Goal: Transaction & Acquisition: Obtain resource

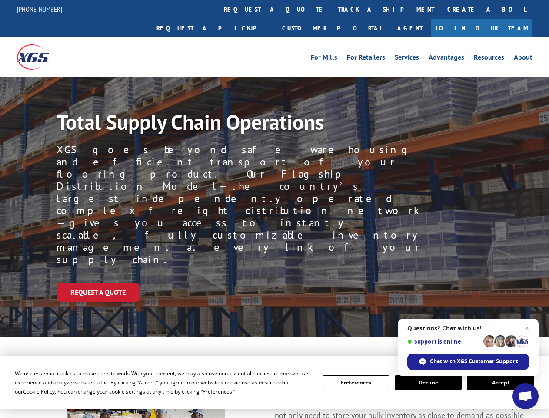
click at [274, 283] on div "Request a Quote" at bounding box center [303, 292] width 493 height 19
click at [30, 391] on span "Cookie Policy" at bounding box center [39, 391] width 32 height 7
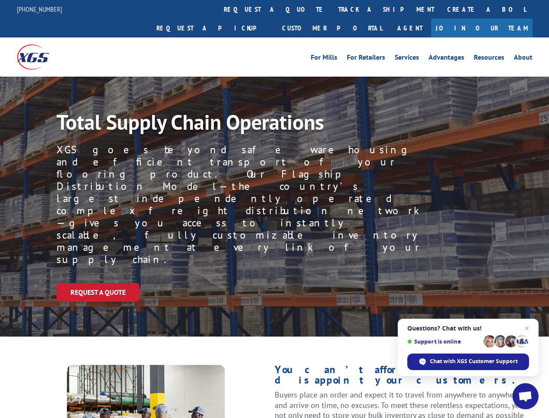
click at [274, 283] on div "Request a Quote" at bounding box center [303, 292] width 493 height 19
click at [332, 9] on link "track a shipment" at bounding box center [386, 9] width 109 height 19
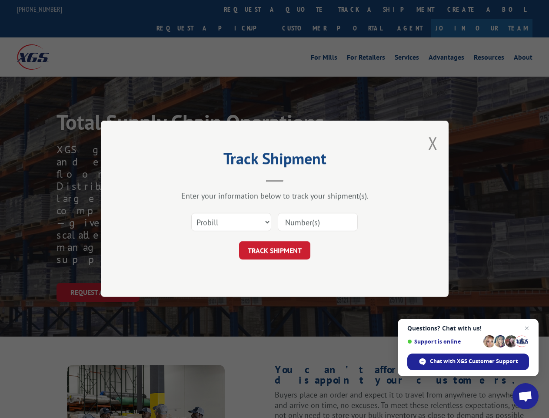
click at [304, 9] on div "Track Shipment Enter your information below to track your shipment(s). Select c…" at bounding box center [274, 209] width 549 height 418
click at [358, 9] on div "Track Shipment Enter your information below to track your shipment(s). Select c…" at bounding box center [274, 209] width 549 height 418
